Goal: Navigation & Orientation: Find specific page/section

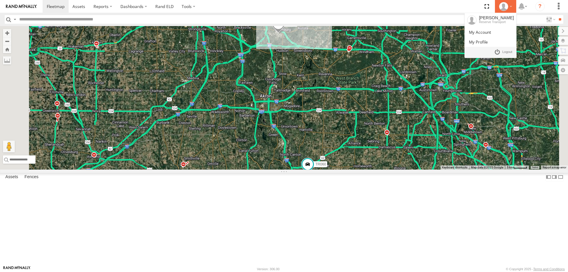
click at [511, 6] on div at bounding box center [505, 6] width 17 height 9
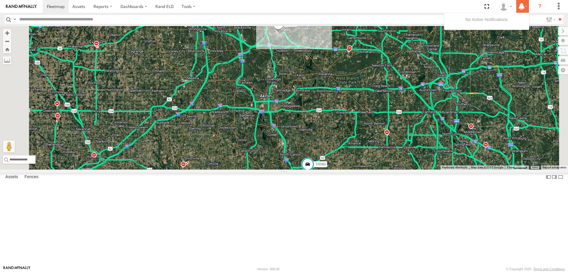
click at [527, 6] on label at bounding box center [523, 6] width 13 height 13
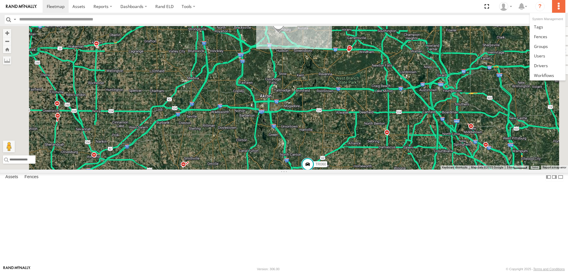
click at [559, 6] on label at bounding box center [558, 6] width 13 height 13
click at [539, 63] on span at bounding box center [541, 66] width 14 height 6
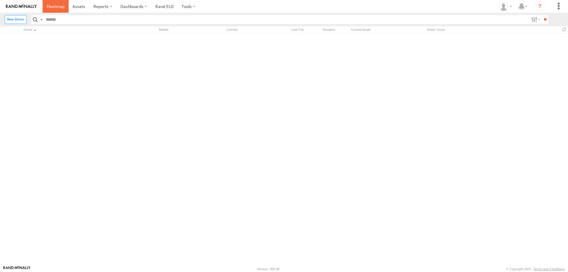
click at [48, 7] on span at bounding box center [56, 7] width 18 height 6
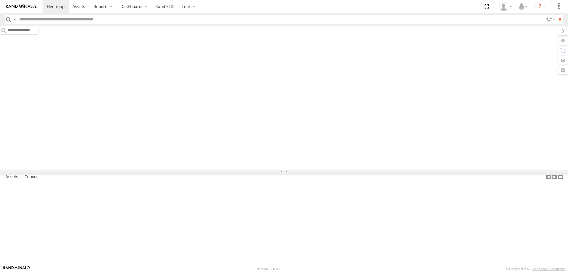
click at [15, 5] on img at bounding box center [21, 6] width 31 height 4
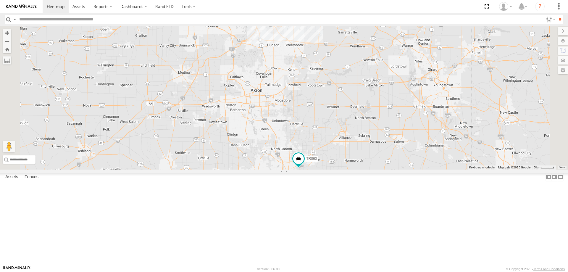
click at [27, 7] on img at bounding box center [21, 6] width 31 height 4
click at [15, 18] on label at bounding box center [14, 19] width 5 height 9
click at [0, 0] on span "Driver Id" at bounding box center [0, 0] width 0 height 0
click at [559, 20] on input "**" at bounding box center [560, 19] width 7 height 9
click at [28, 9] on link at bounding box center [21, 6] width 43 height 13
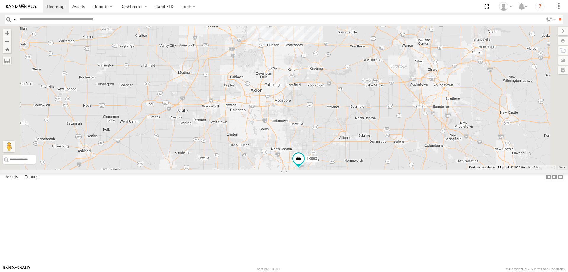
click at [27, 7] on img at bounding box center [21, 6] width 31 height 4
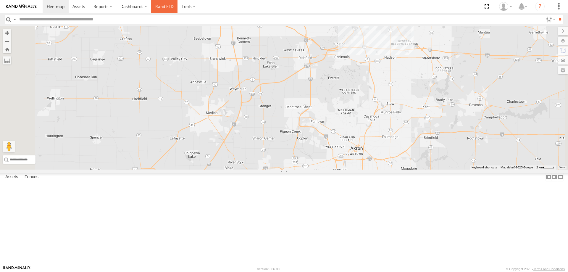
click at [168, 6] on link "Rand ELD" at bounding box center [164, 6] width 27 height 13
click at [170, 4] on link "Rand ELD" at bounding box center [164, 6] width 27 height 13
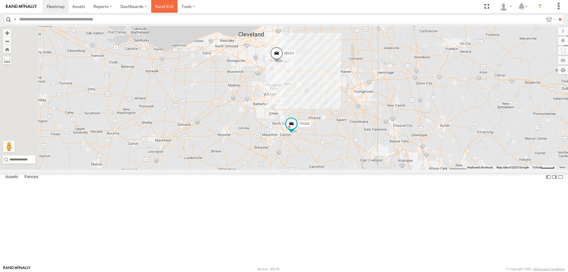
click at [161, 8] on link "Rand ELD" at bounding box center [164, 6] width 27 height 13
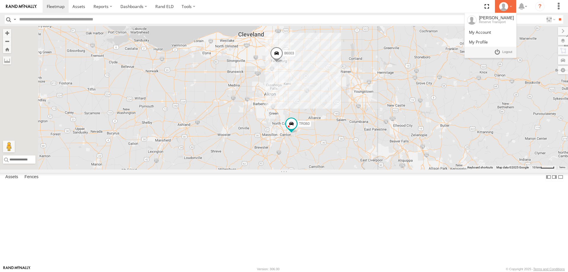
click at [377, 7] on div at bounding box center [505, 6] width 17 height 9
click at [377, 53] on span at bounding box center [508, 52] width 10 height 7
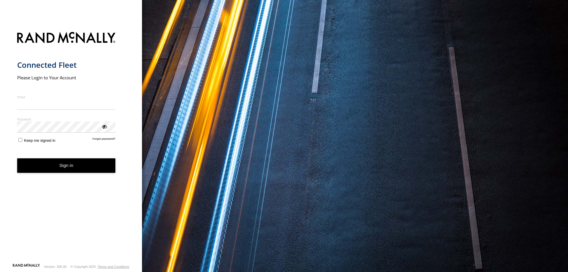
click at [26, 104] on input "Email" at bounding box center [66, 104] width 99 height 11
type input "**********"
click at [39, 162] on button "Sign in" at bounding box center [66, 165] width 99 height 15
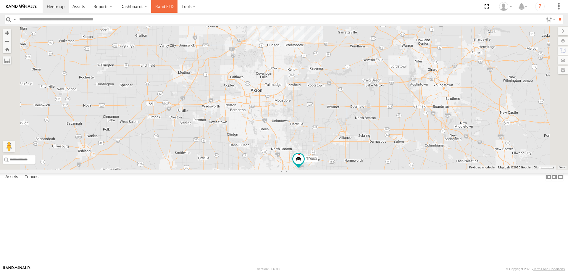
click at [165, 7] on link "Rand ELD" at bounding box center [164, 6] width 27 height 13
click at [162, 4] on link "Rand ELD" at bounding box center [164, 6] width 27 height 13
